Goal: Find specific page/section: Find specific page/section

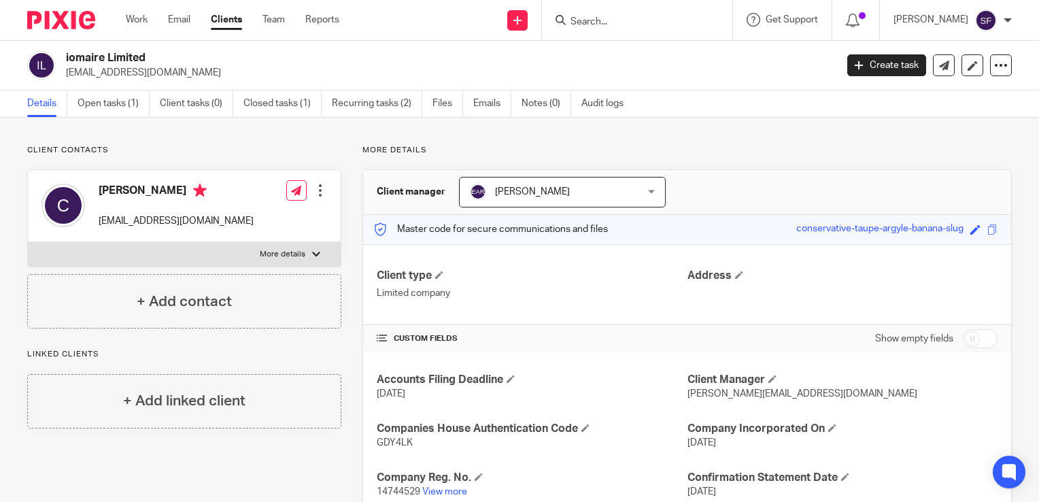
click at [582, 15] on form at bounding box center [641, 20] width 145 height 17
click at [608, 8] on div at bounding box center [637, 20] width 190 height 40
click at [603, 29] on div at bounding box center [637, 20] width 190 height 40
click at [590, 23] on input "Search" at bounding box center [630, 22] width 122 height 12
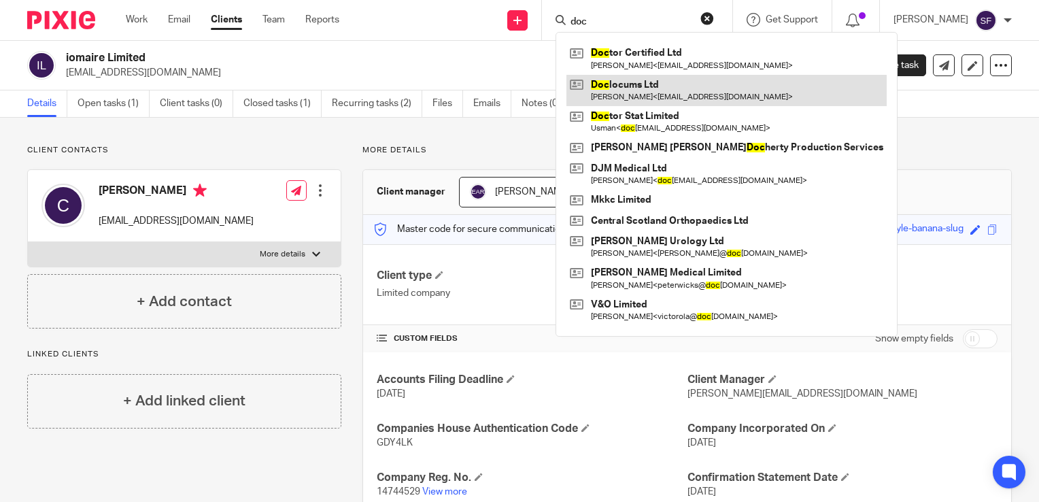
type input "doc"
click at [669, 90] on link at bounding box center [726, 90] width 320 height 31
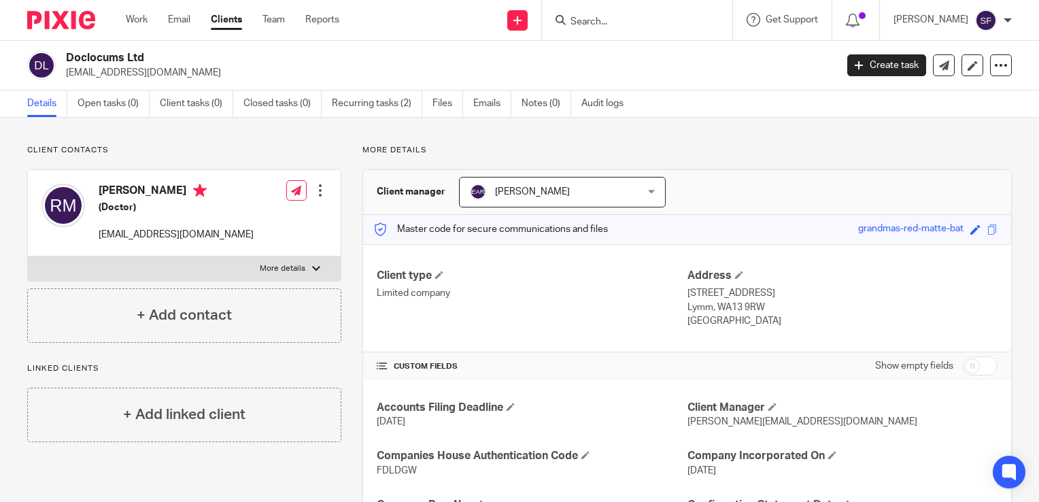
scroll to position [136, 0]
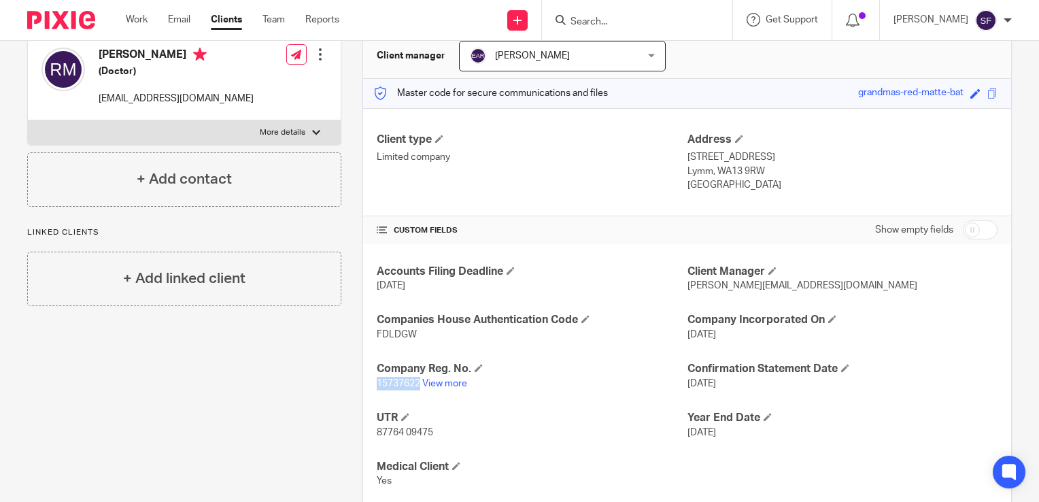
drag, startPoint x: 417, startPoint y: 385, endPoint x: 372, endPoint y: 379, distance: 45.2
click at [377, 379] on p "15737622 View more" at bounding box center [532, 384] width 310 height 14
copy span "15737622"
drag, startPoint x: 412, startPoint y: 333, endPoint x: 372, endPoint y: 330, distance: 40.2
click at [372, 330] on div "Accounts Filing Deadline [DATE] Client Manager [PERSON_NAME][EMAIL_ADDRESS][DOM…" at bounding box center [687, 376] width 648 height 264
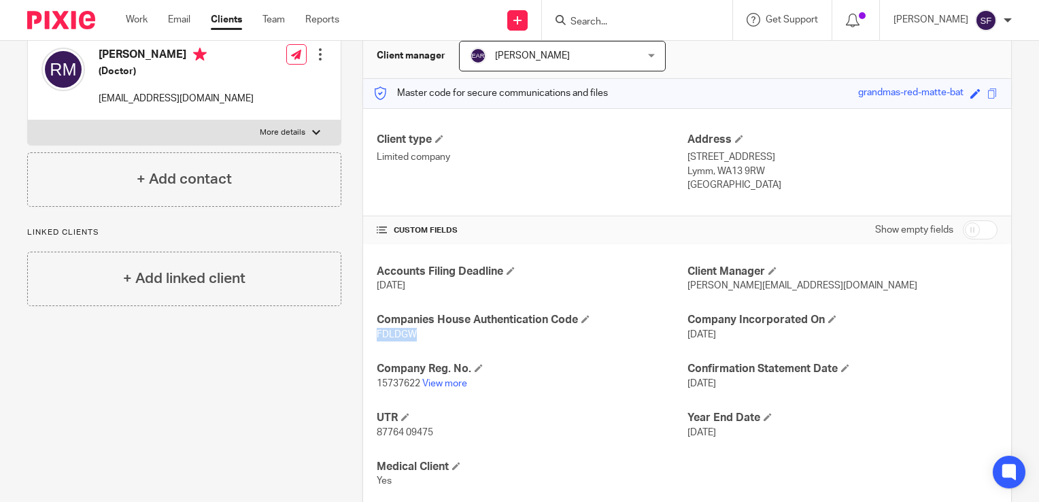
drag, startPoint x: 372, startPoint y: 330, endPoint x: 379, endPoint y: 336, distance: 9.2
copy span "FDLDGW"
